Goal: Check status

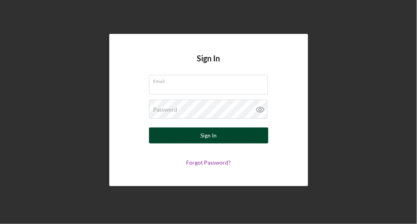
type input "[EMAIL_ADDRESS][DOMAIN_NAME]"
click at [205, 136] on div "Sign In" at bounding box center [208, 135] width 16 height 16
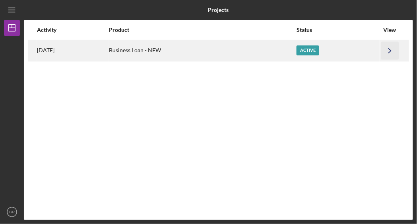
click at [395, 48] on icon "Icon/Navigate" at bounding box center [390, 50] width 18 height 18
